Goal: Submit feedback/report problem

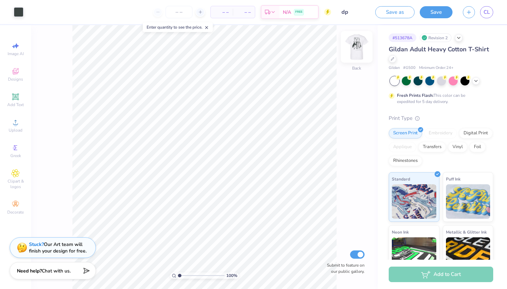
click at [352, 50] on img at bounding box center [357, 47] width 28 height 28
click at [58, 246] on div "Stuck? Our Art team will finish your design for free." at bounding box center [58, 246] width 58 height 13
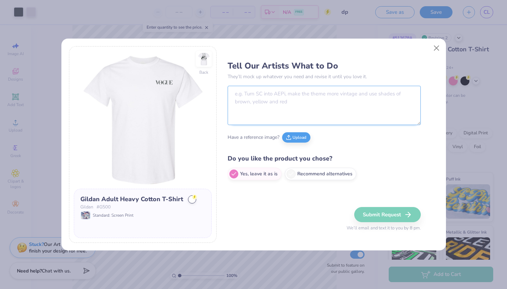
click at [256, 94] on textarea at bounding box center [324, 105] width 193 height 39
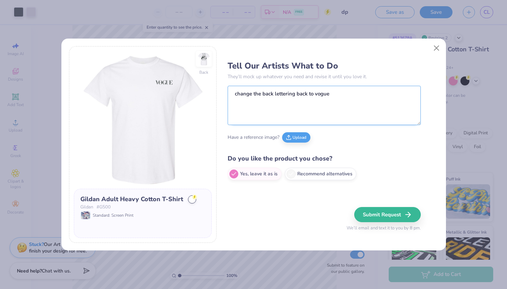
click at [273, 92] on textarea "change the back lettering back to vogue" at bounding box center [324, 105] width 193 height 39
click at [327, 90] on textarea "change the lettering back to vogue" at bounding box center [324, 105] width 193 height 39
click at [323, 93] on textarea "change the lettering back to vogue" at bounding box center [324, 105] width 193 height 39
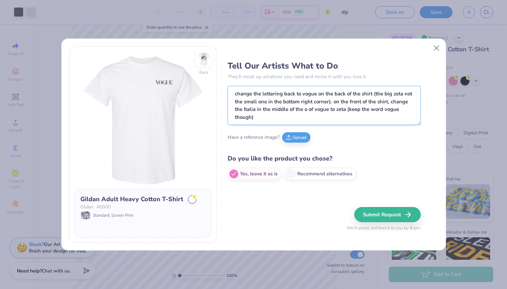
click at [303, 94] on textarea "change the lettering back to vogue on the back of the shirt (the big zeta not t…" at bounding box center [324, 105] width 193 height 39
click at [318, 93] on textarea "change the lettering back to "vogue on the back of the shirt (the big zeta not …" at bounding box center [324, 105] width 193 height 39
click at [337, 102] on textarea "change the lettering back to "vogue" on the back of the shirt (the big zeta not…" at bounding box center [324, 105] width 193 height 39
click at [342, 117] on textarea "change the lettering back to "vogue" on the back of the shirt (the big zeta not…" at bounding box center [324, 105] width 193 height 39
click at [364, 110] on textarea "change the lettering back to "vogue" on the back of the shirt (the big zeta not…" at bounding box center [324, 105] width 193 height 39
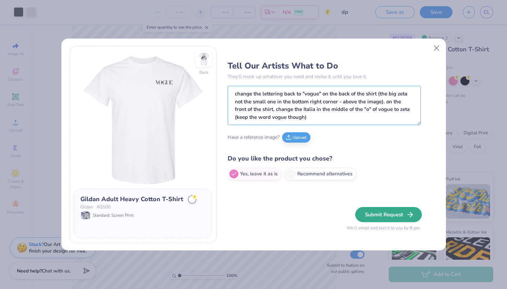
type textarea "change the lettering back to "vogue" on the back of the shirt (the big zeta not…"
click at [383, 213] on button "Submit Request" at bounding box center [388, 214] width 67 height 15
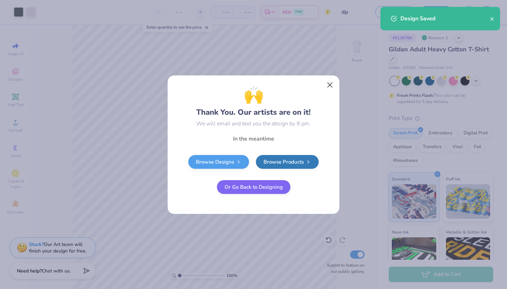
click at [331, 82] on button "Close" at bounding box center [330, 84] width 13 height 13
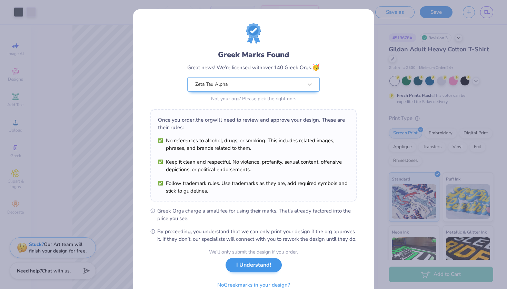
click at [267, 273] on button "I Understand!" at bounding box center [254, 265] width 56 height 14
